Goal: Task Accomplishment & Management: Manage account settings

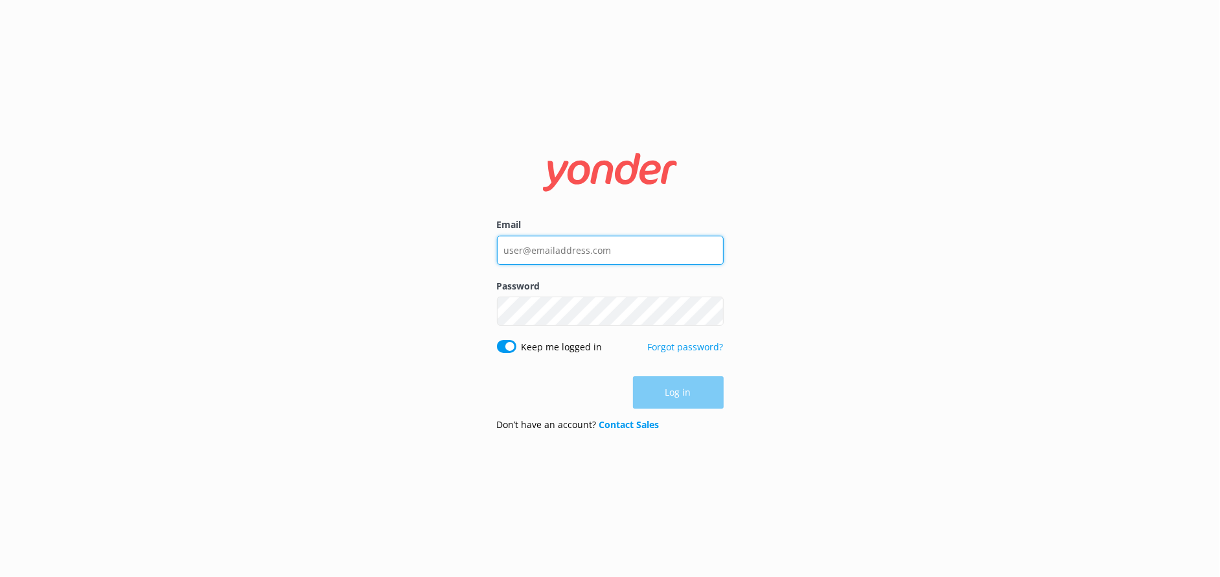
type input "info@Destin-real-estate.com"
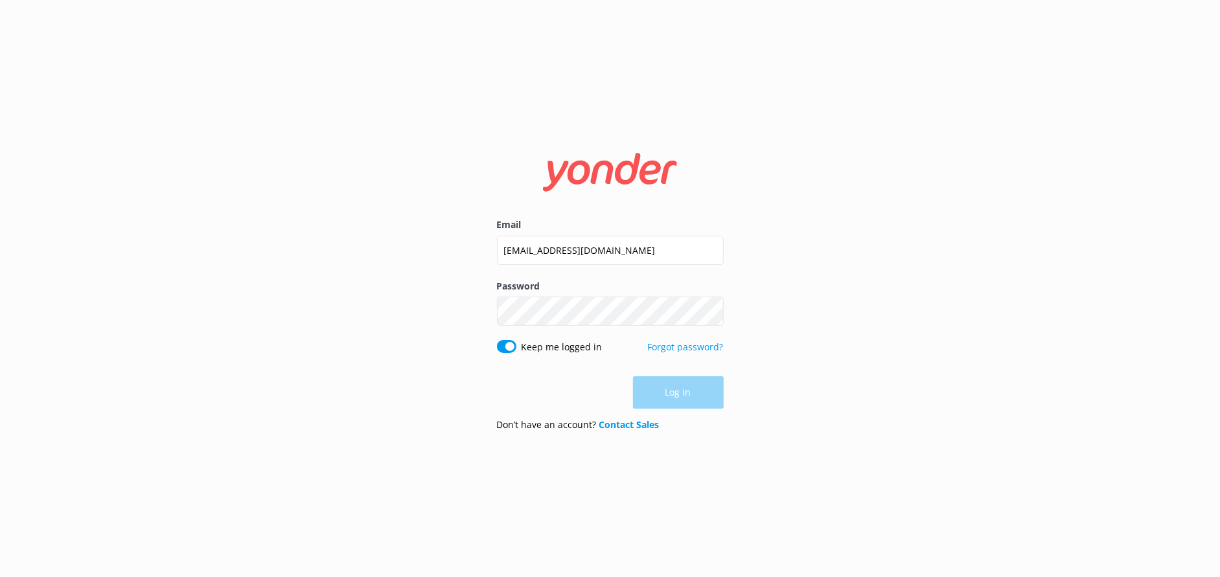
click at [655, 400] on div "Log in" at bounding box center [610, 392] width 227 height 32
click at [692, 401] on button "Log in" at bounding box center [678, 393] width 91 height 32
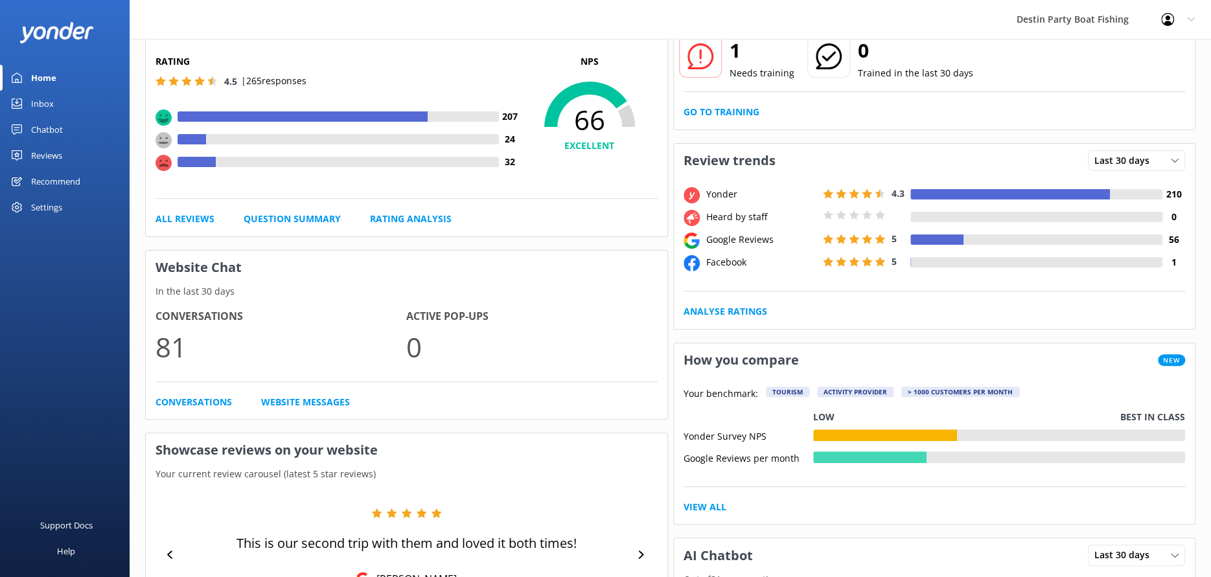
scroll to position [108, 0]
click at [158, 223] on link "All Reviews" at bounding box center [184, 218] width 59 height 14
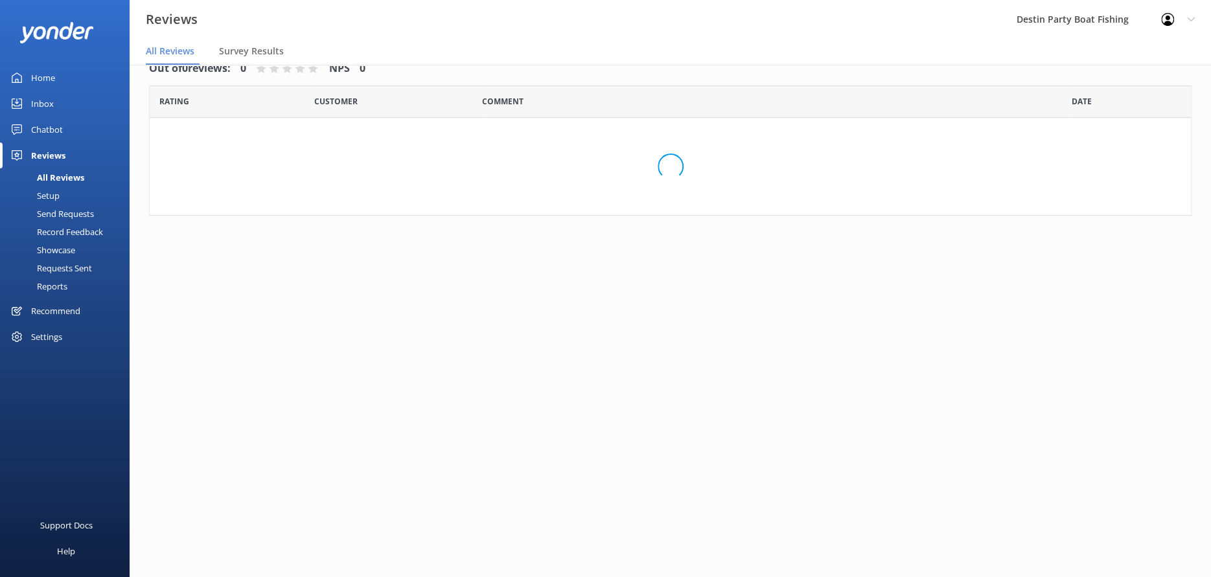
scroll to position [26, 0]
